Goal: Information Seeking & Learning: Learn about a topic

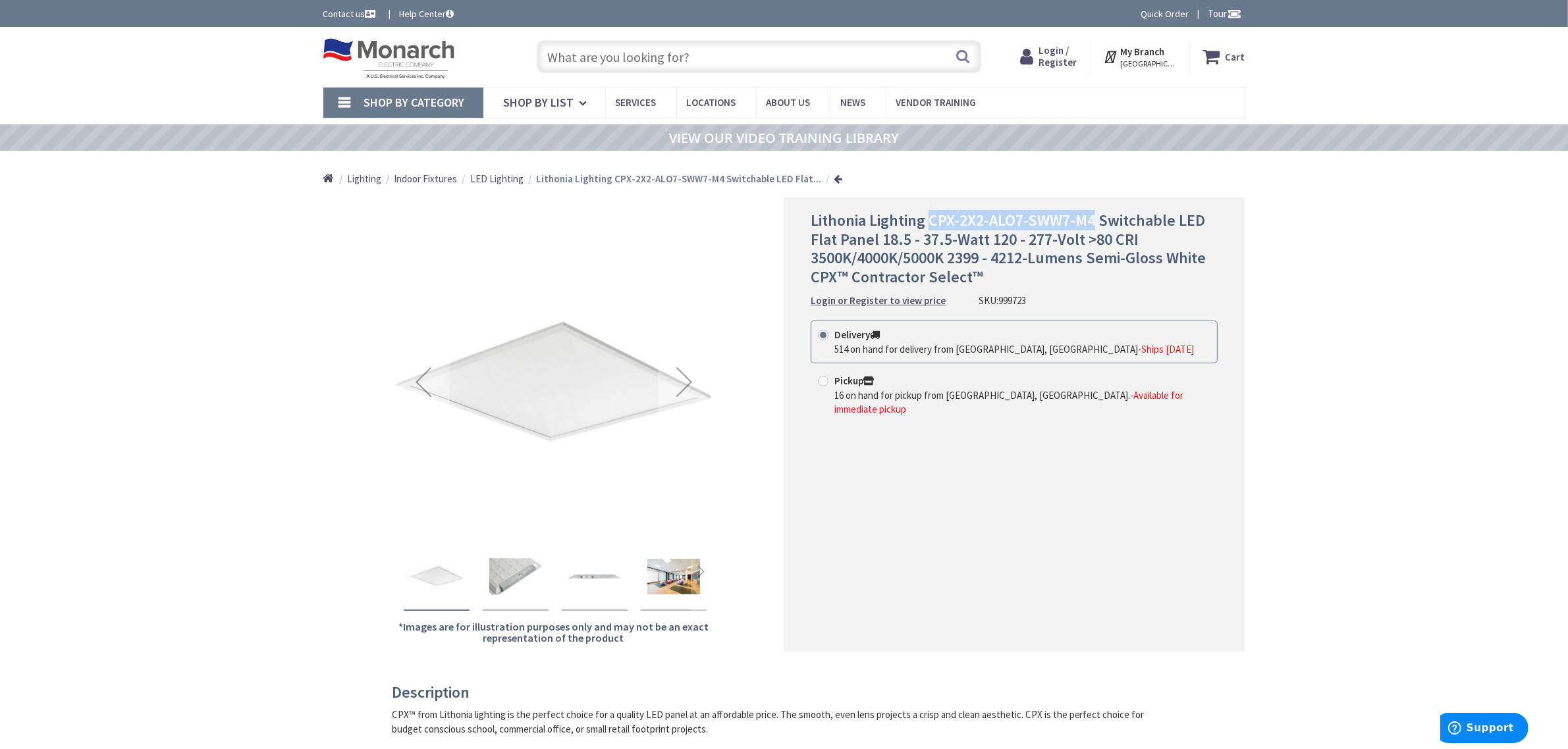
drag, startPoint x: 932, startPoint y: 223, endPoint x: 1095, endPoint y: 221, distance: 163.0
click at [1095, 221] on span "Lithonia Lighting CPX-2X2-ALO7-SWW7-M4 Switchable LED Flat Panel 18.5 - 37.5-Wa…" at bounding box center [1008, 248] width 395 height 77
copy span "CPX-2X2-ALO7-SWW7-M4"
click at [624, 59] on input "text" at bounding box center [759, 57] width 444 height 33
type input "l"
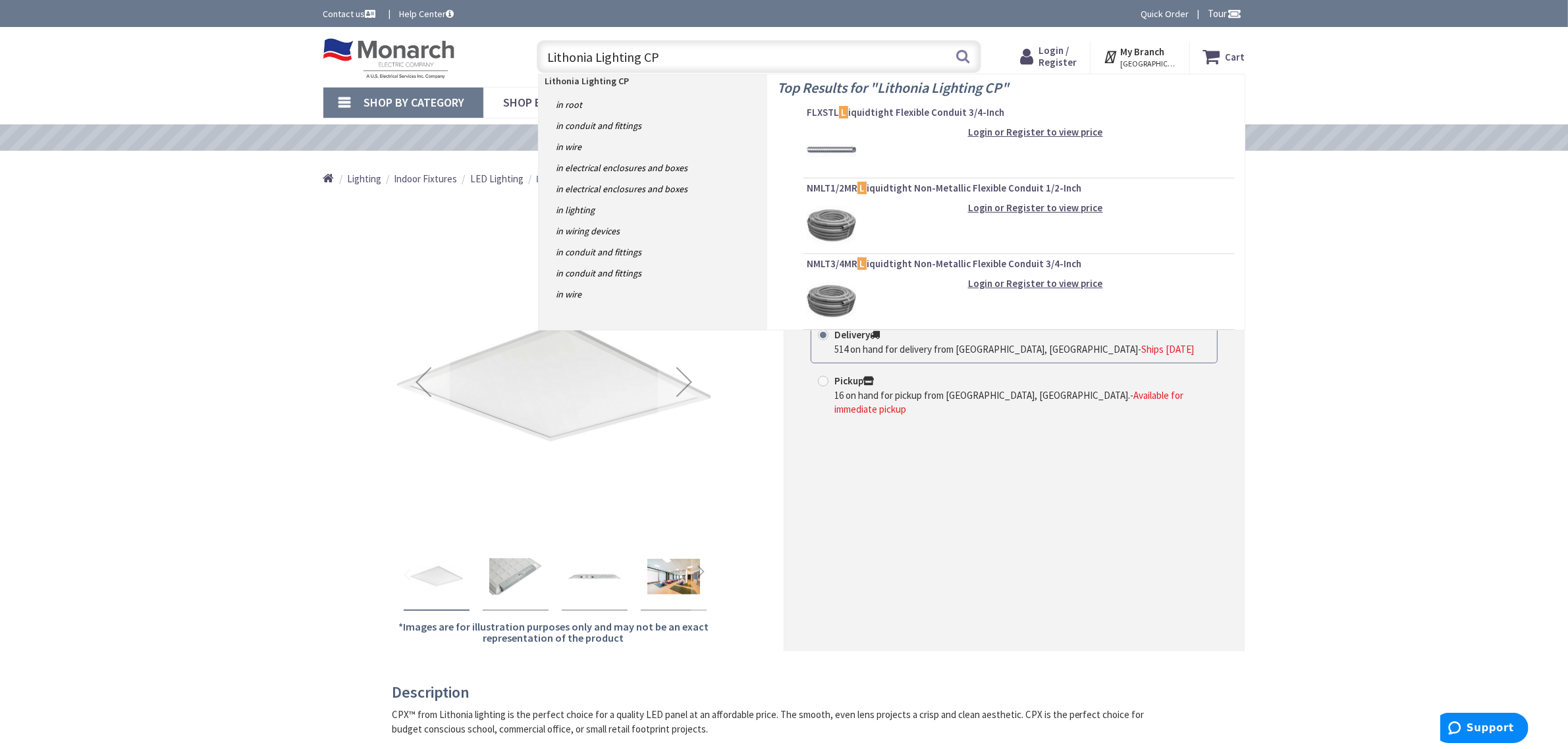
type input "Lithonia Lighting CPX"
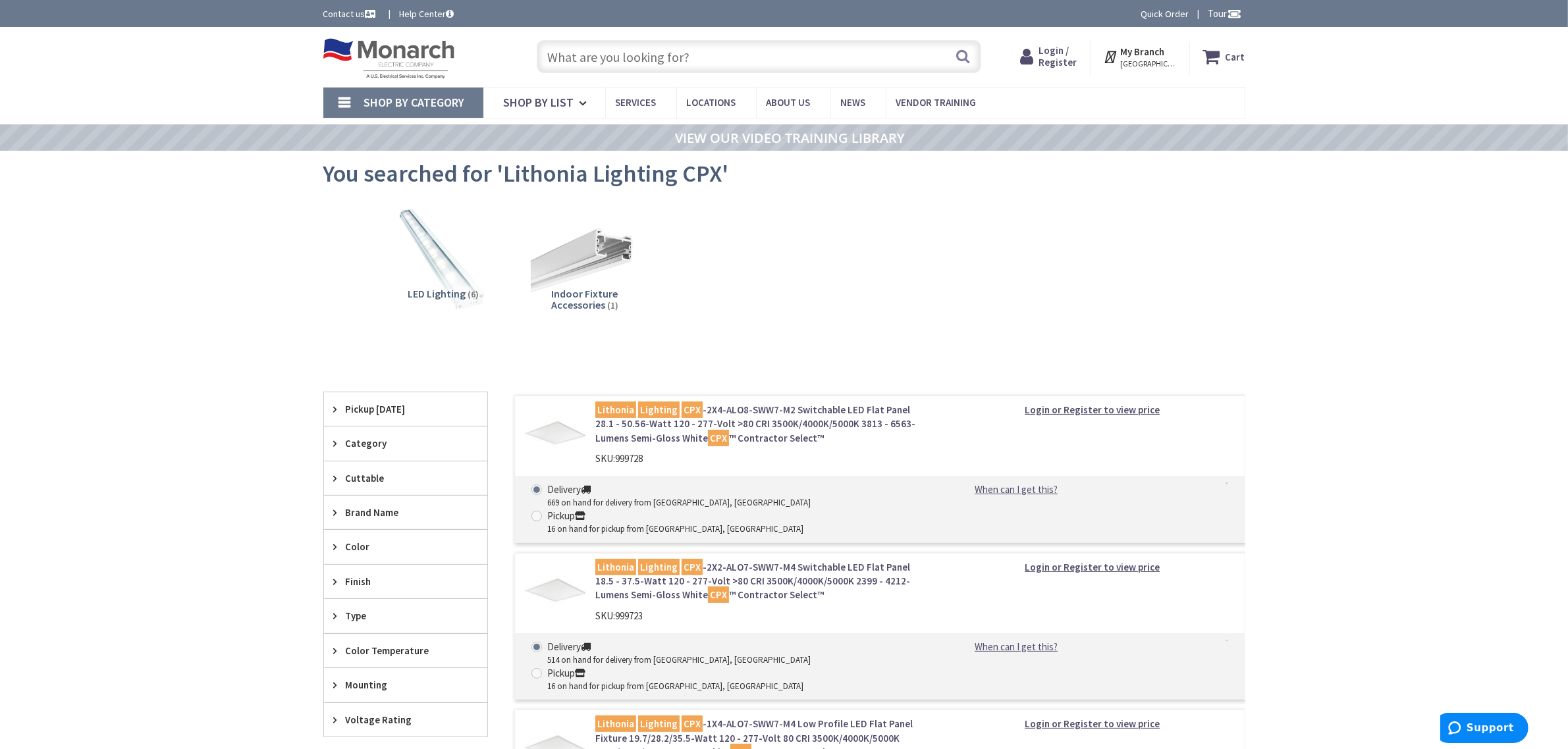
click at [638, 55] on input "text" at bounding box center [759, 57] width 444 height 33
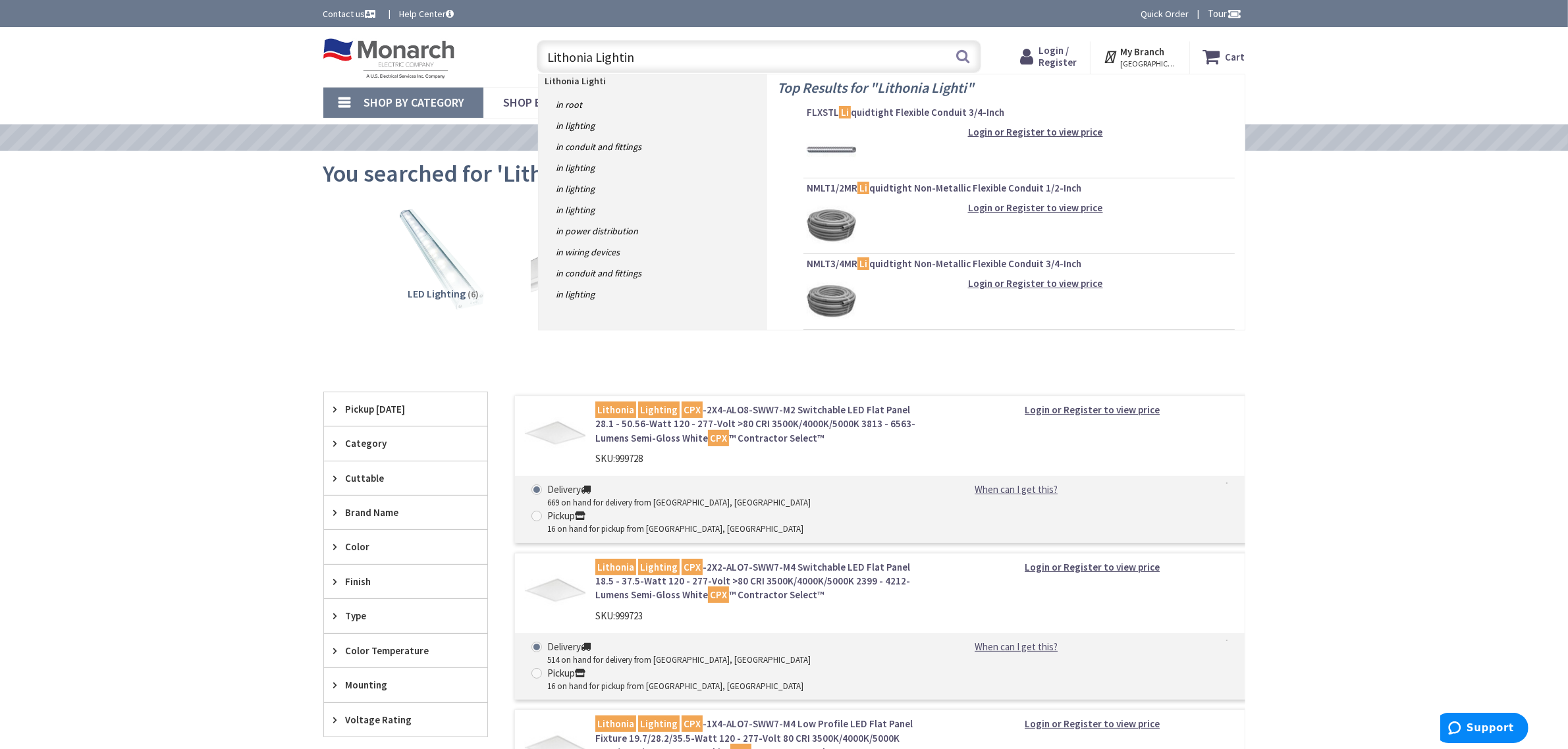
type input "Lithonia Lighting"
